Goal: Register for event/course

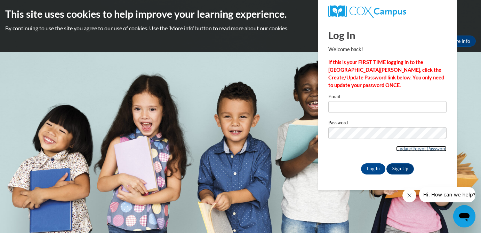
click at [425, 149] on link "Update/Forgot Password" at bounding box center [421, 149] width 50 height 6
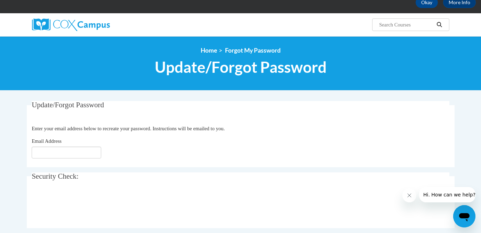
scroll to position [41, 0]
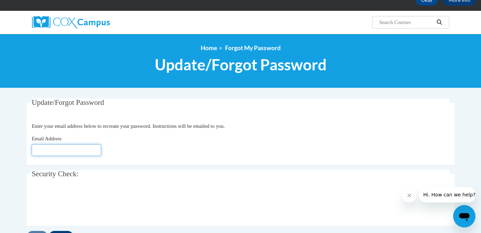
click at [73, 145] on input "Email Address" at bounding box center [67, 150] width 70 height 12
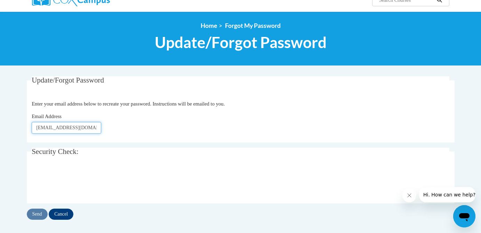
scroll to position [90, 0]
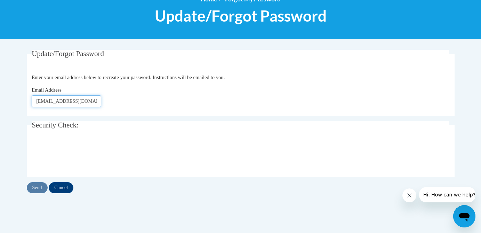
type input "[EMAIL_ADDRESS][DOMAIN_NAME]"
click at [39, 188] on input "Send" at bounding box center [37, 187] width 21 height 11
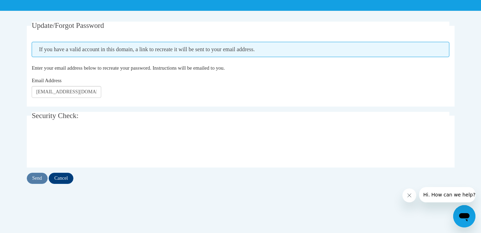
scroll to position [119, 0]
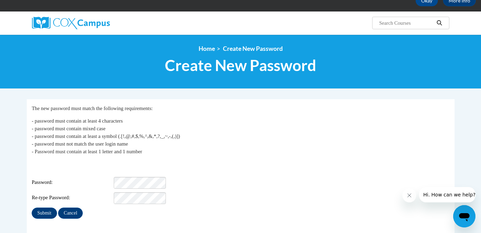
scroll to position [41, 0]
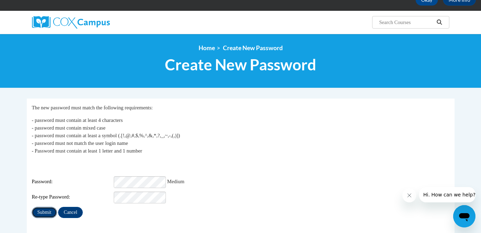
click at [42, 208] on input "Submit" at bounding box center [44, 212] width 25 height 11
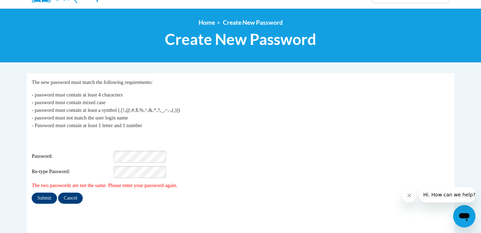
scroll to position [67, 0]
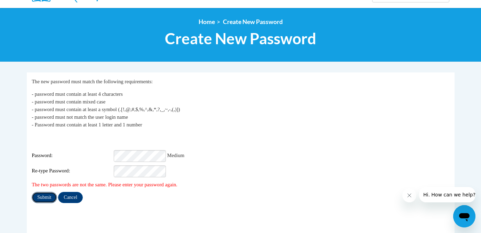
click at [48, 194] on input "Submit" at bounding box center [44, 197] width 25 height 11
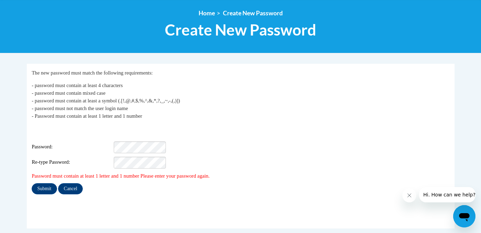
scroll to position [75, 0]
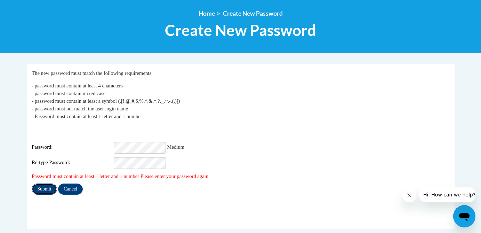
click at [47, 185] on input "Submit" at bounding box center [44, 188] width 25 height 11
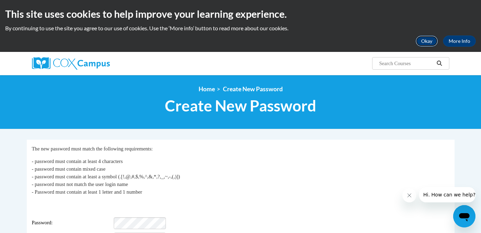
click at [429, 43] on button "Okay" at bounding box center [427, 40] width 22 height 11
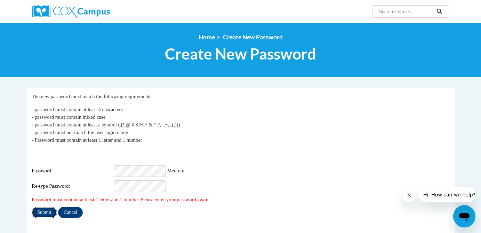
click at [48, 207] on input "Submit" at bounding box center [44, 212] width 25 height 11
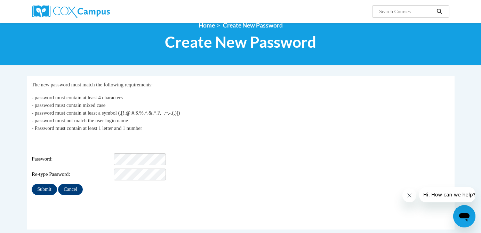
scroll to position [10, 0]
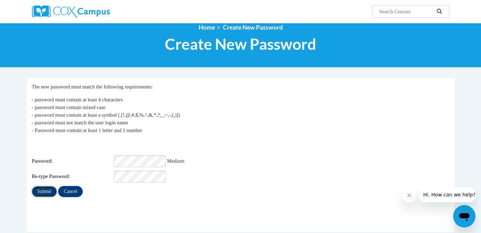
click at [41, 186] on input "Submit" at bounding box center [44, 191] width 25 height 11
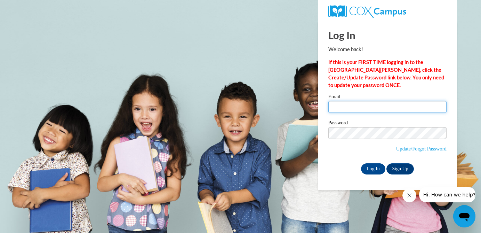
click at [359, 105] on input "Email" at bounding box center [387, 107] width 118 height 12
type input "hughesl@w-csd.org"
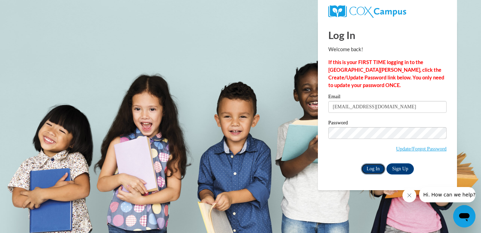
click at [371, 165] on input "Log In" at bounding box center [373, 168] width 24 height 11
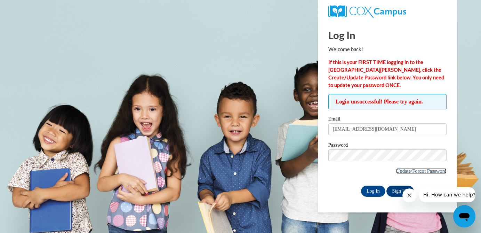
click at [401, 172] on link "Update/Forgot Password" at bounding box center [421, 171] width 50 height 6
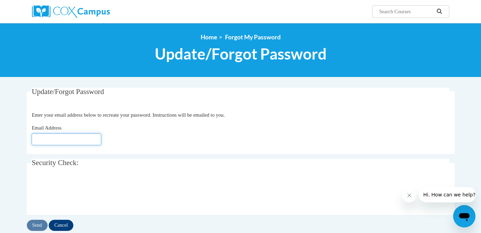
click at [82, 138] on input "Email Address" at bounding box center [67, 139] width 70 height 12
type input "[EMAIL_ADDRESS][DOMAIN_NAME]"
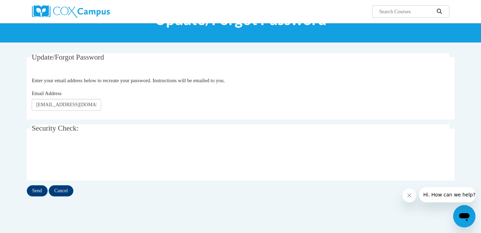
scroll to position [35, 0]
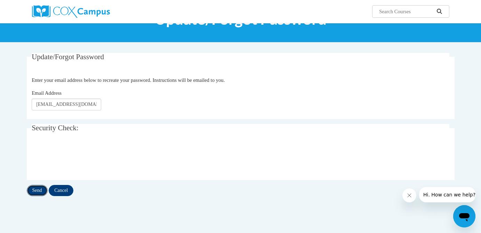
click at [41, 193] on input "Send" at bounding box center [37, 190] width 21 height 11
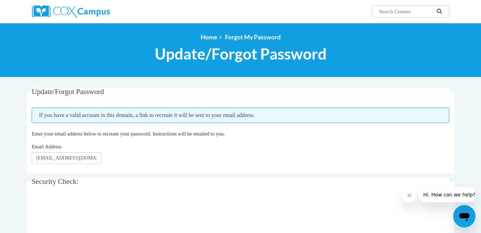
scroll to position [6, 0]
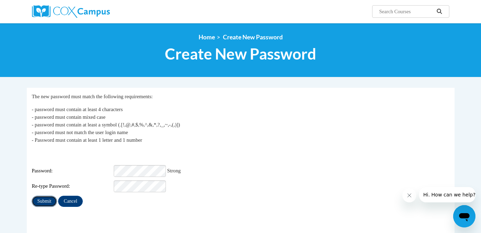
click at [45, 196] on input "Submit" at bounding box center [44, 201] width 25 height 11
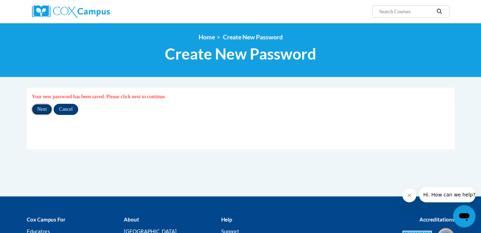
click at [41, 111] on input "Next" at bounding box center [42, 109] width 21 height 11
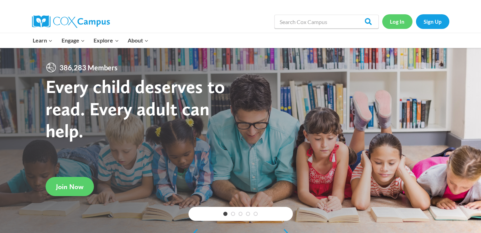
click at [398, 20] on link "Log In" at bounding box center [397, 21] width 30 height 14
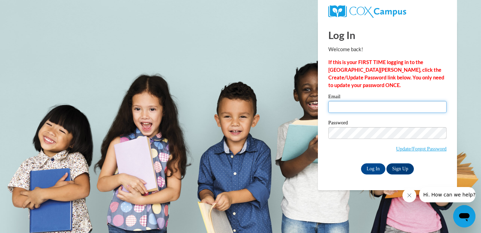
click at [355, 101] on input "Email" at bounding box center [387, 107] width 118 height 12
type input "[EMAIL_ADDRESS][DOMAIN_NAME]"
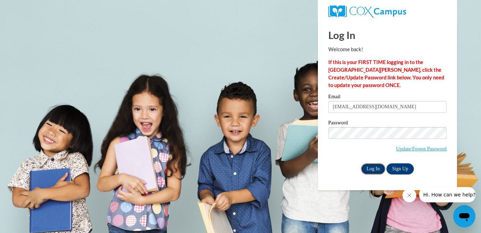
click at [374, 169] on input "Log In" at bounding box center [373, 168] width 24 height 11
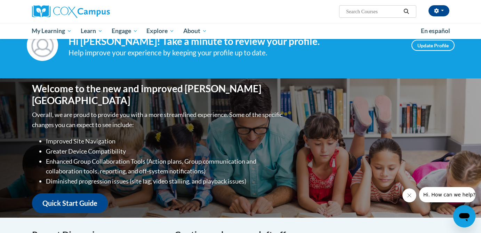
scroll to position [29, 0]
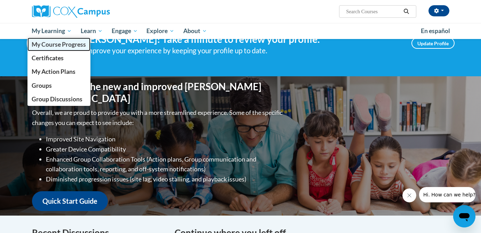
click at [49, 47] on span "My Course Progress" at bounding box center [59, 44] width 54 height 7
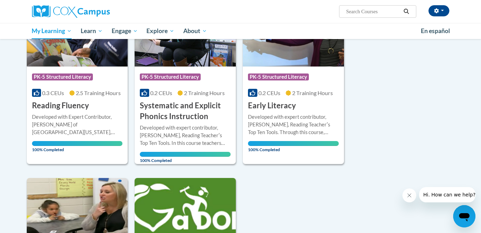
scroll to position [82, 0]
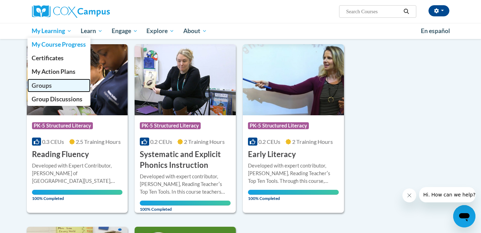
click at [39, 87] on span "Groups" at bounding box center [42, 85] width 20 height 7
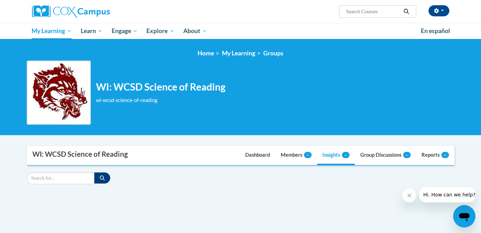
click at [109, 156] on div "WI: WCSD Science of Reading" at bounding box center [80, 154] width 96 height 9
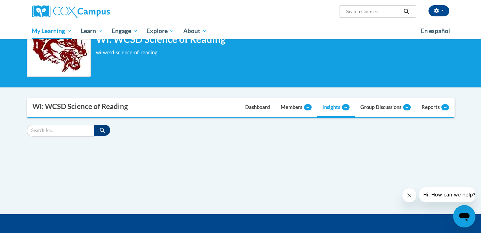
scroll to position [48, 0]
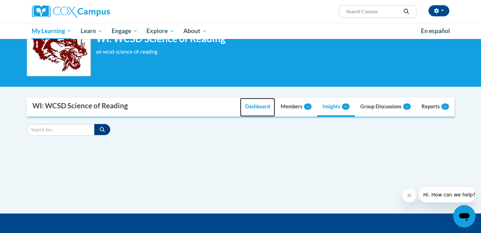
click at [248, 108] on link "Dashboard" at bounding box center [257, 107] width 35 height 19
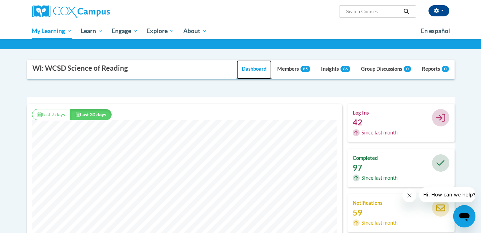
scroll to position [0, 0]
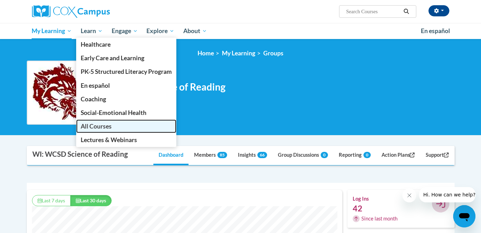
click at [89, 125] on span "All Courses" at bounding box center [96, 125] width 31 height 7
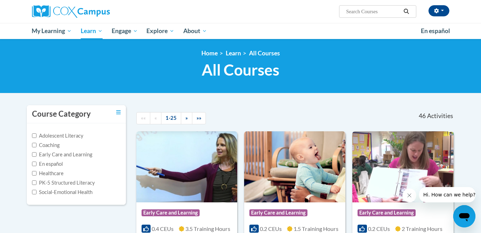
click at [350, 13] on input "Search..." at bounding box center [373, 11] width 56 height 8
type input "Vocabulary"
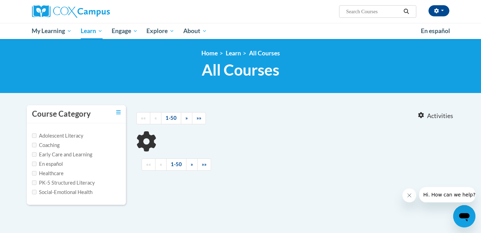
type input "Vocabulary"
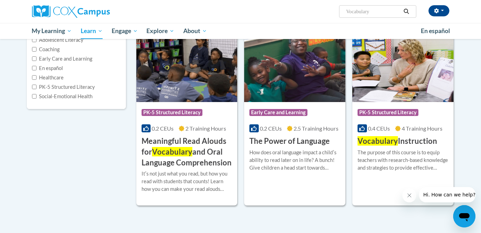
scroll to position [96, 0]
click at [386, 141] on span "Vocabulary" at bounding box center [378, 140] width 40 height 9
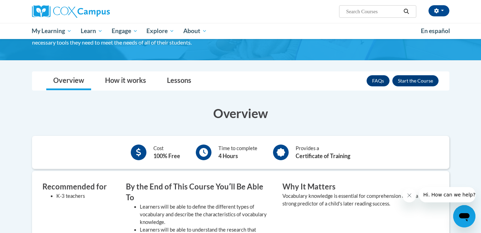
scroll to position [70, 0]
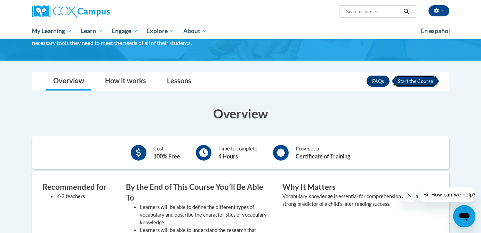
click at [411, 81] on button "Enroll" at bounding box center [415, 80] width 46 height 11
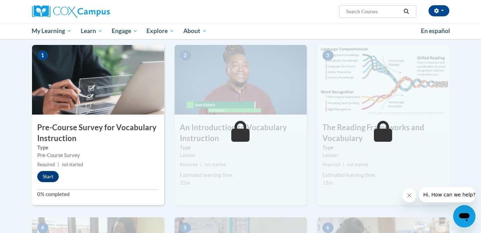
scroll to position [143, 0]
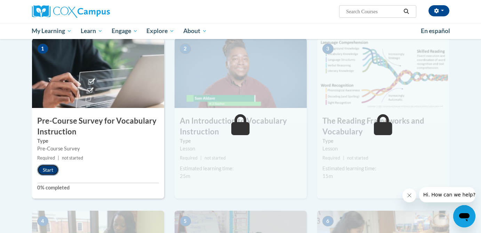
click at [50, 169] on button "Start" at bounding box center [48, 169] width 22 height 11
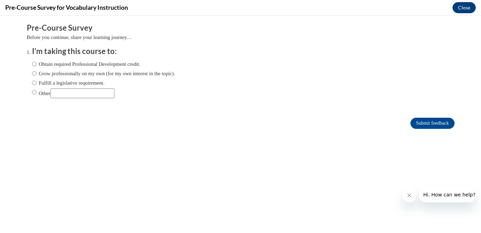
scroll to position [0, 0]
click at [34, 75] on input "Grow professionally on my own (for my own interest in the topic)." at bounding box center [34, 74] width 5 height 8
radio input "true"
click at [439, 122] on input "Submit feedback" at bounding box center [433, 123] width 44 height 11
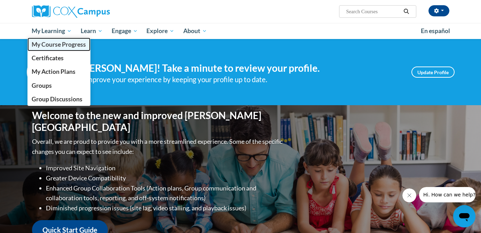
click at [58, 42] on span "My Course Progress" at bounding box center [59, 44] width 54 height 7
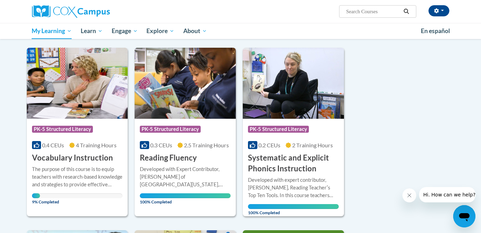
scroll to position [80, 0]
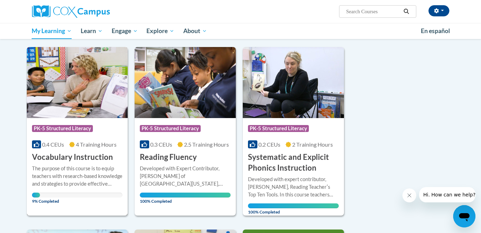
click at [62, 155] on h3 "Vocabulary Instruction" at bounding box center [72, 157] width 81 height 11
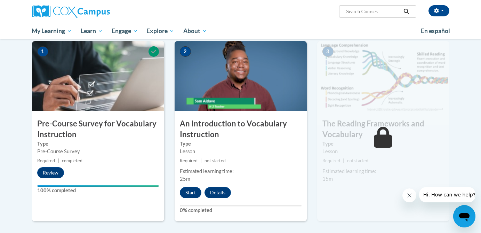
scroll to position [144, 0]
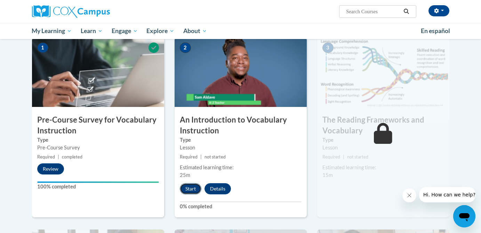
click at [189, 192] on button "Start" at bounding box center [191, 188] width 22 height 11
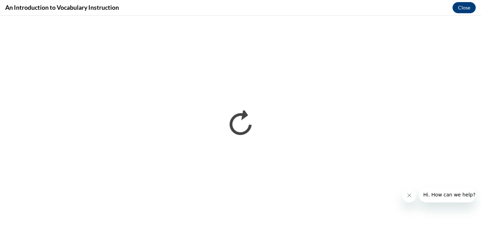
scroll to position [0, 0]
